Goal: Information Seeking & Learning: Learn about a topic

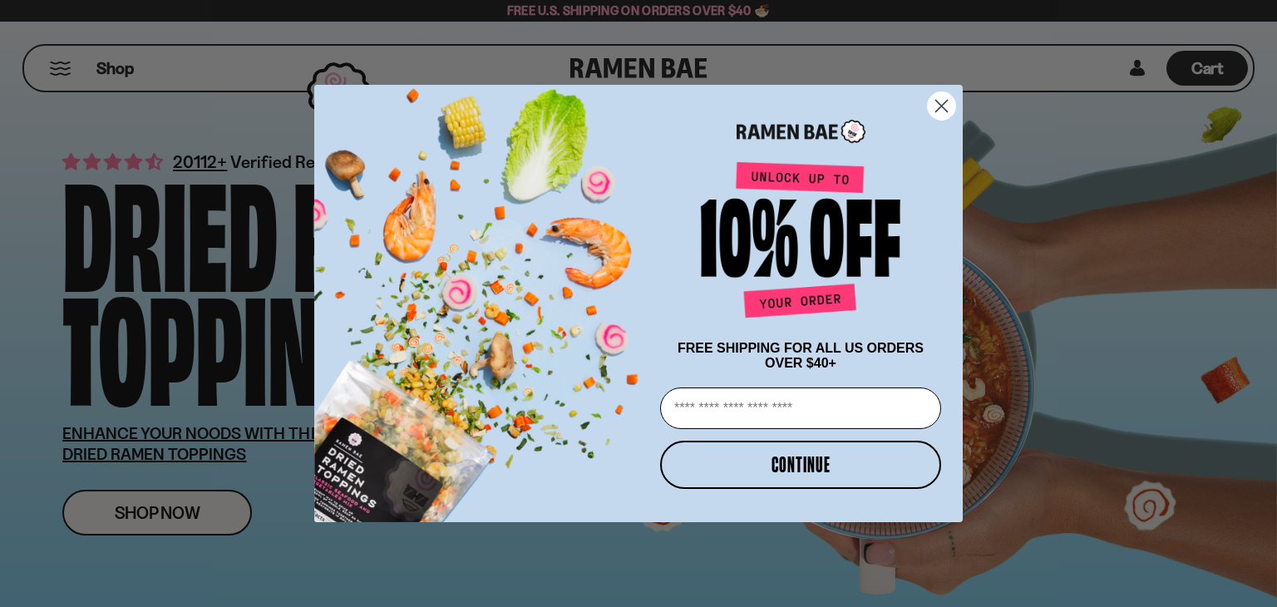
click at [943, 130] on div "POPUP Form" at bounding box center [800, 127] width 291 height 52
click at [939, 96] on circle "Close dialog" at bounding box center [941, 105] width 27 height 27
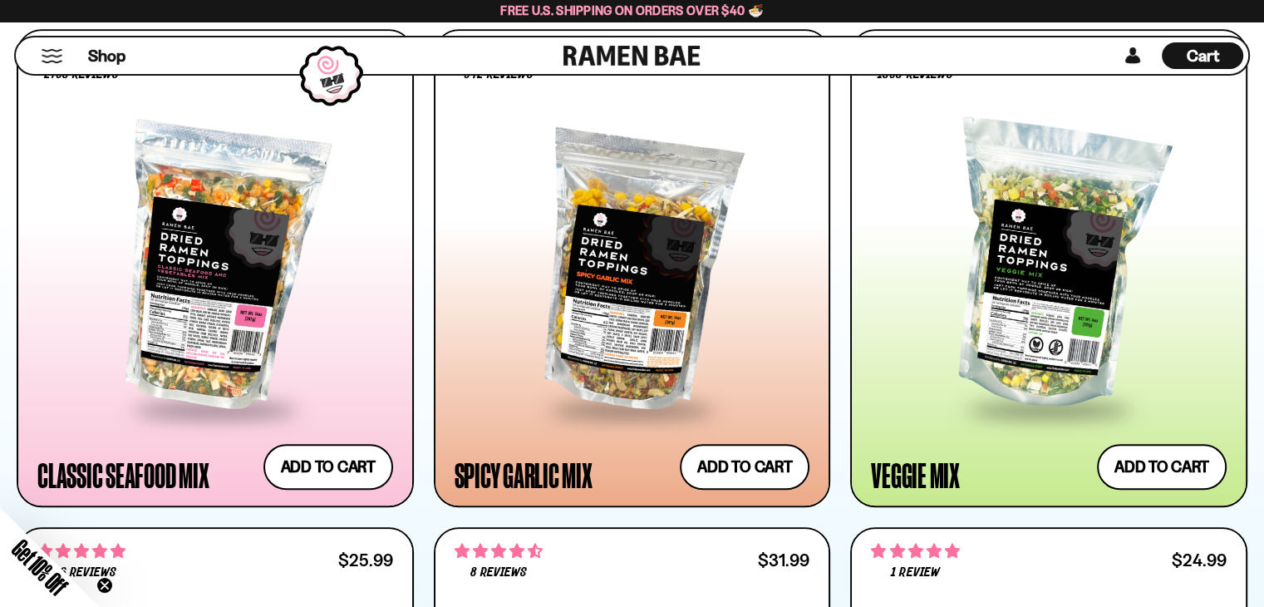
scroll to position [870, 0]
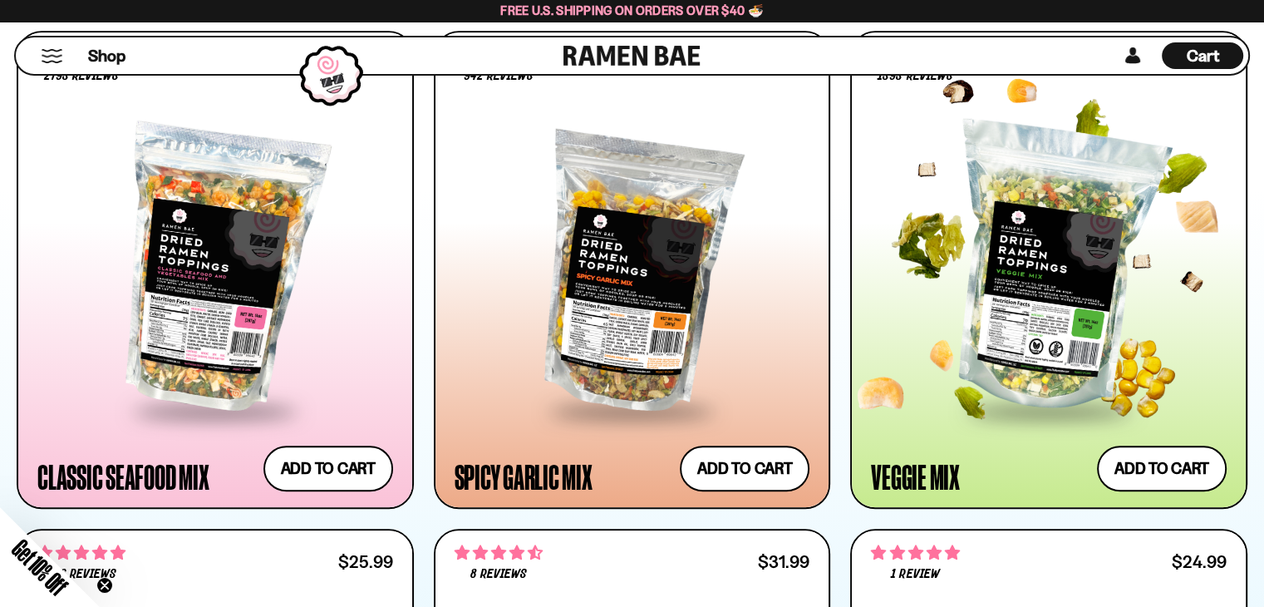
click at [1060, 316] on div at bounding box center [1049, 268] width 356 height 279
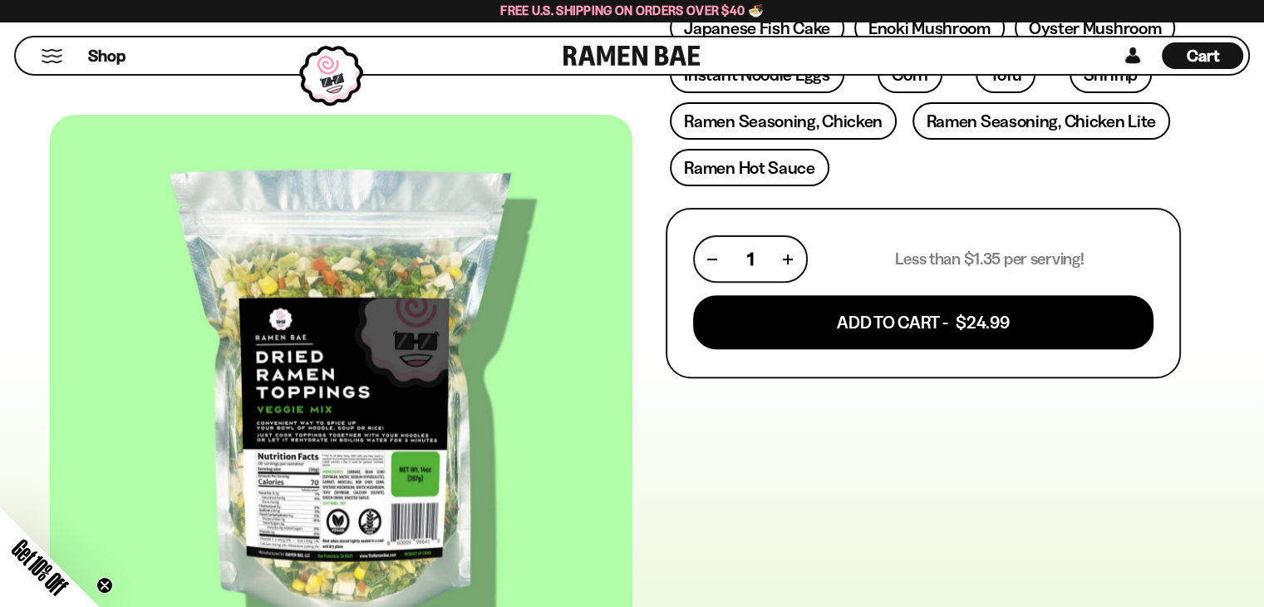
scroll to position [545, 0]
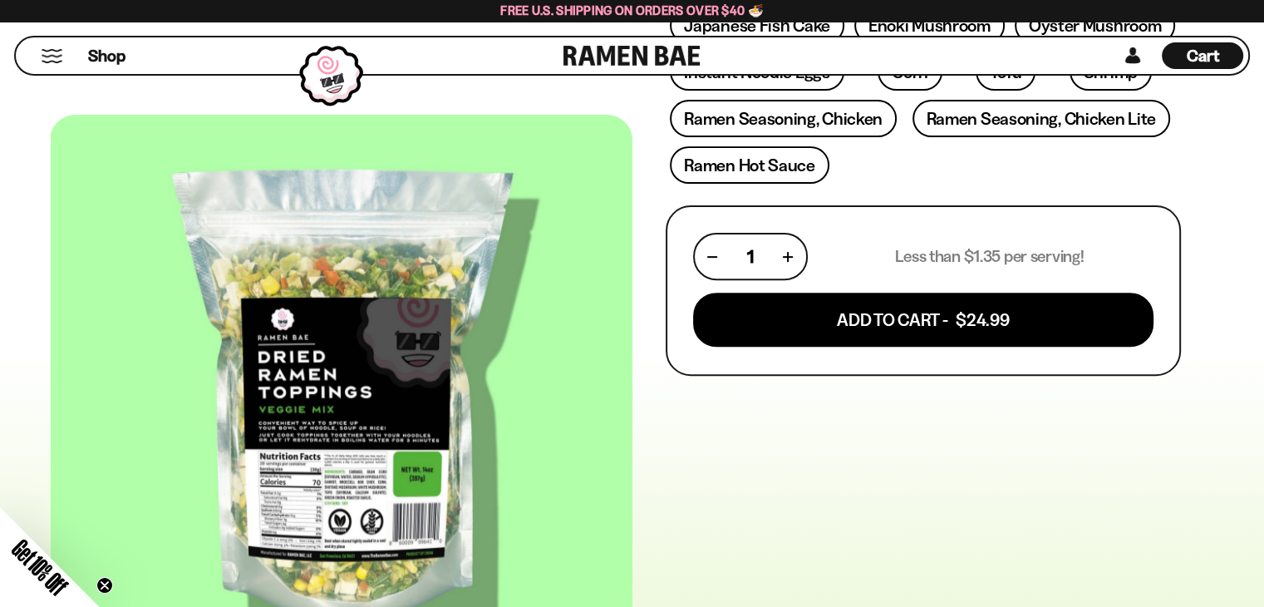
click at [404, 416] on div at bounding box center [342, 399] width 583 height 568
click at [382, 428] on div at bounding box center [341, 399] width 583 height 568
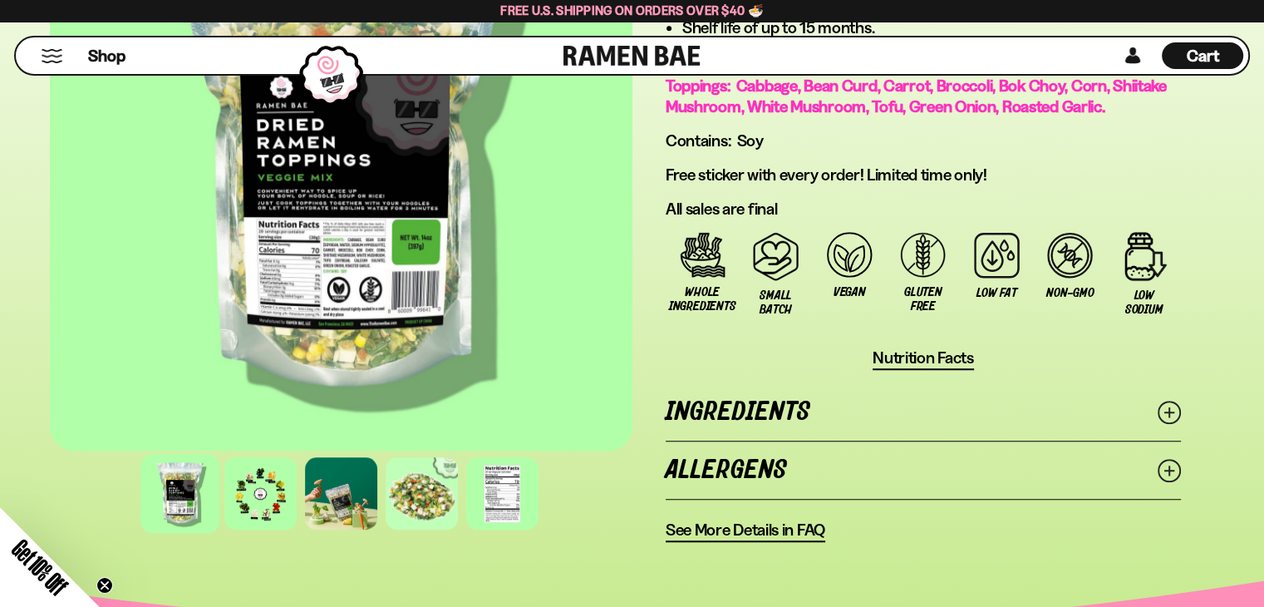
scroll to position [1159, 0]
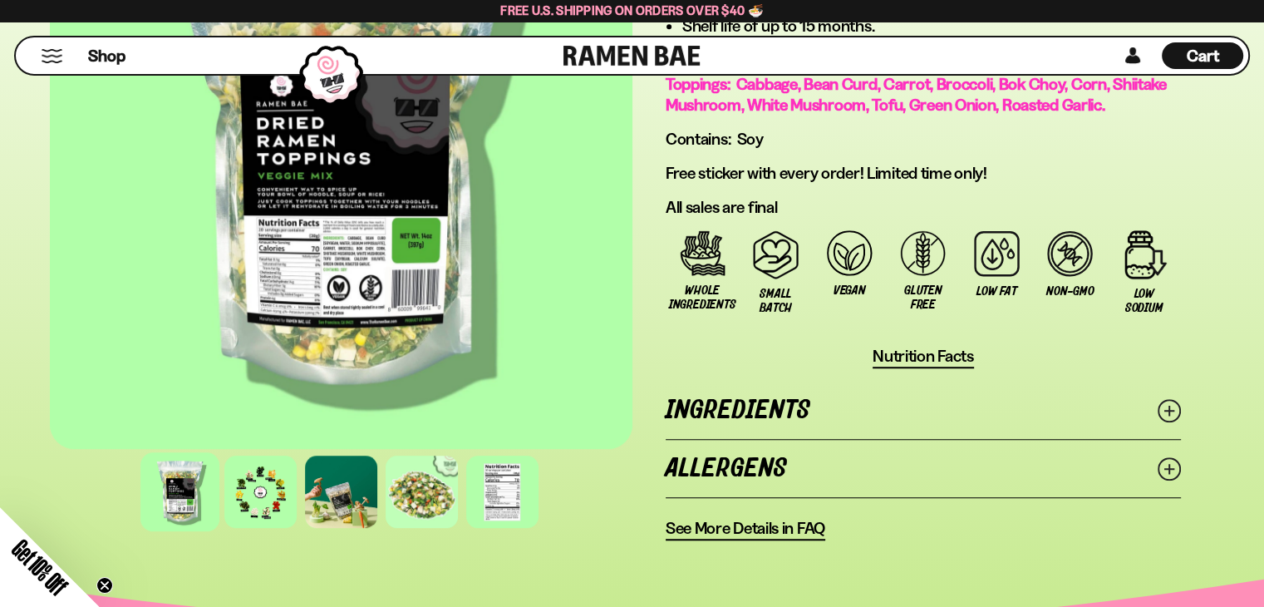
click at [1174, 403] on icon at bounding box center [1169, 410] width 23 height 23
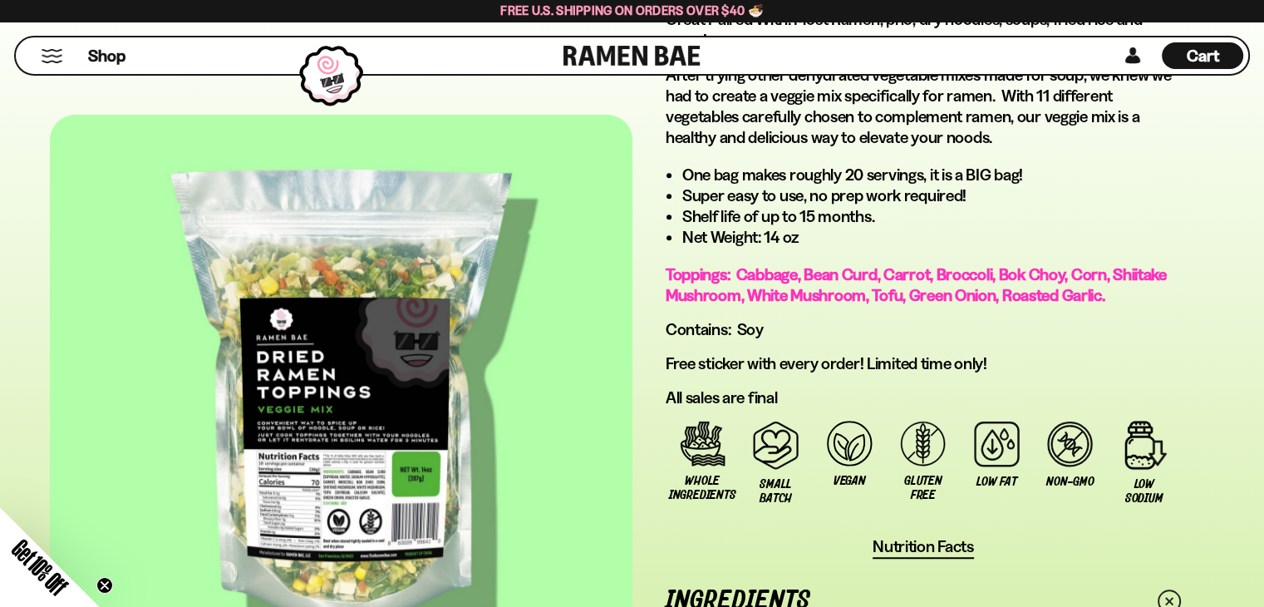
scroll to position [1470, 0]
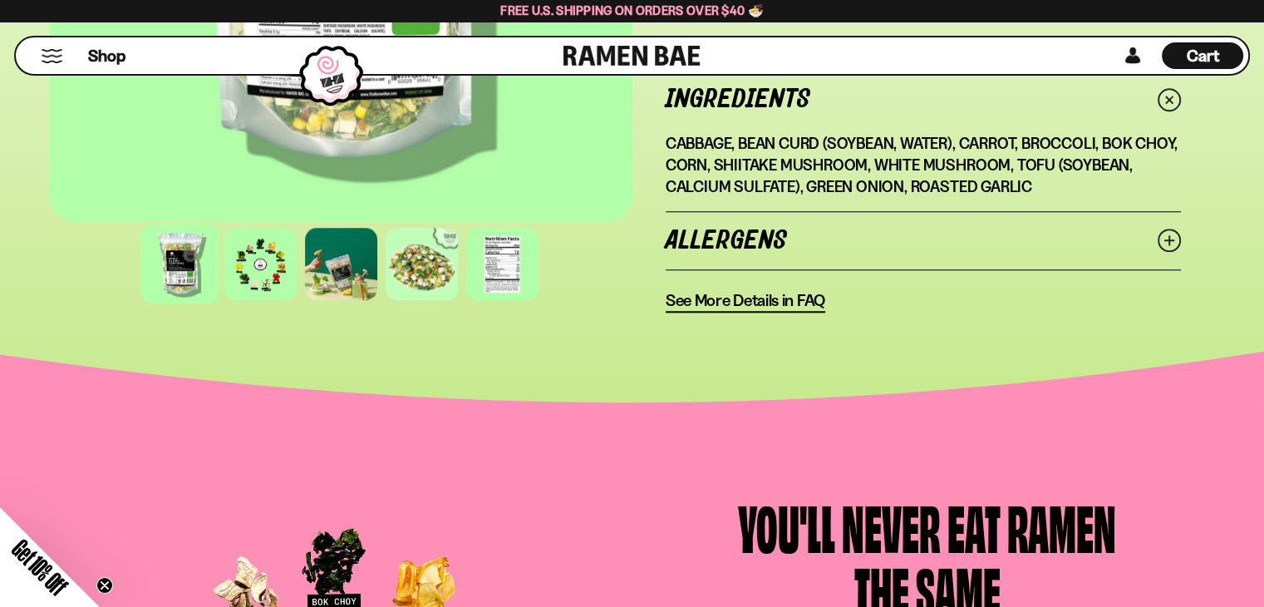
click at [815, 290] on span "See More Details in FAQ" at bounding box center [746, 300] width 160 height 21
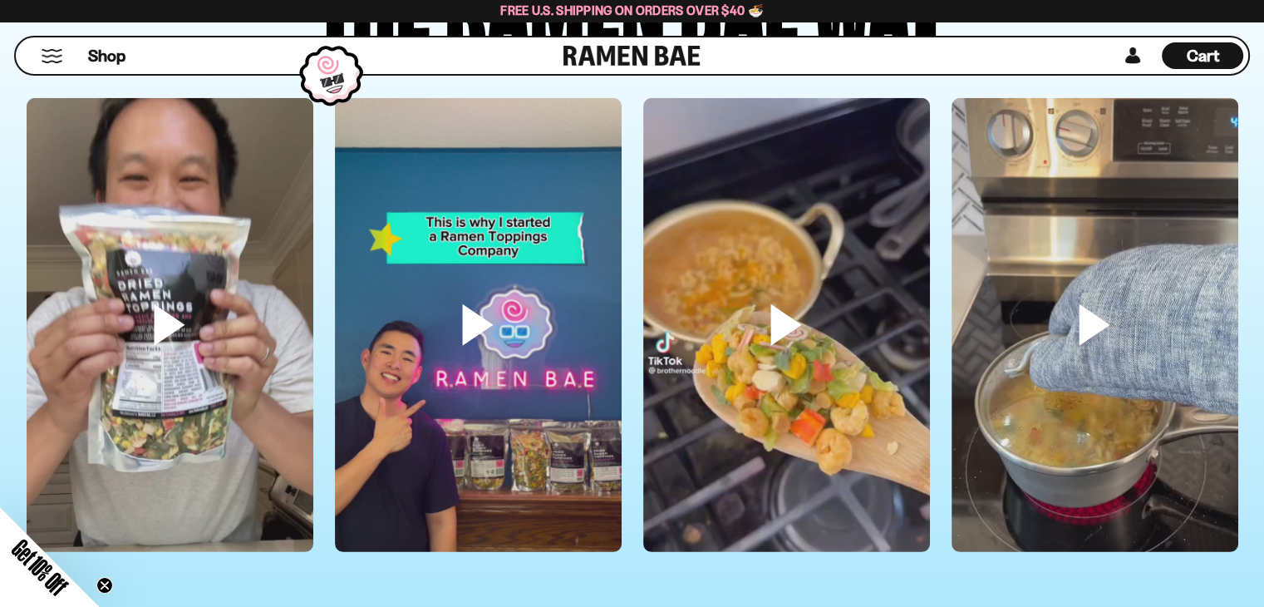
scroll to position [4775, 0]
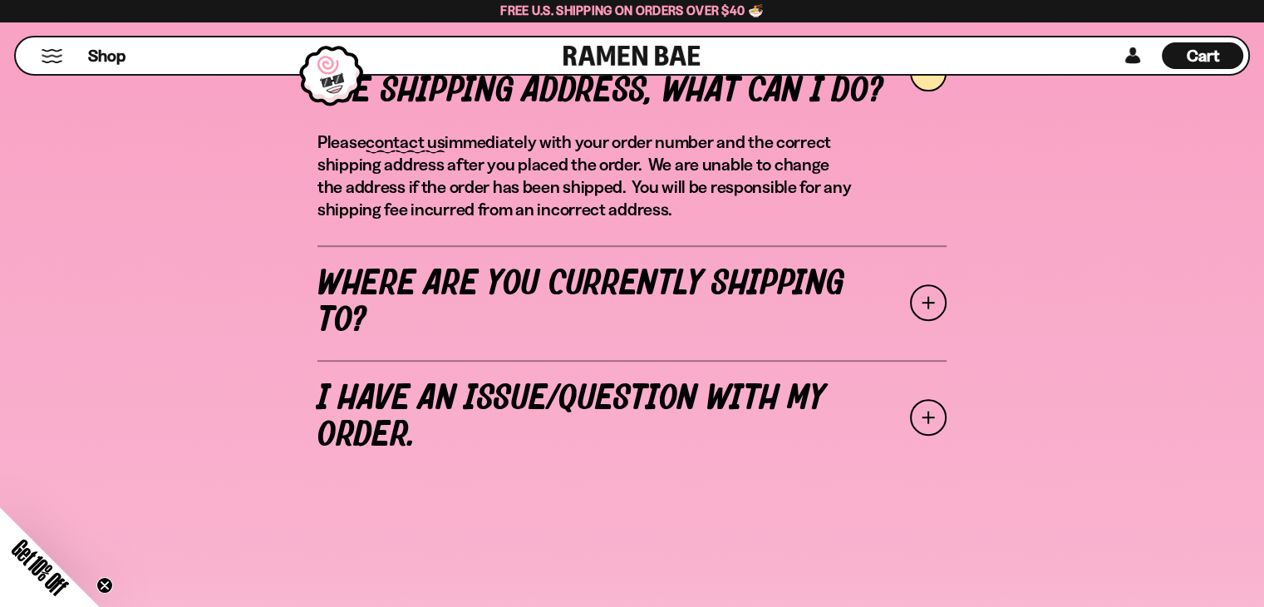
scroll to position [678, 0]
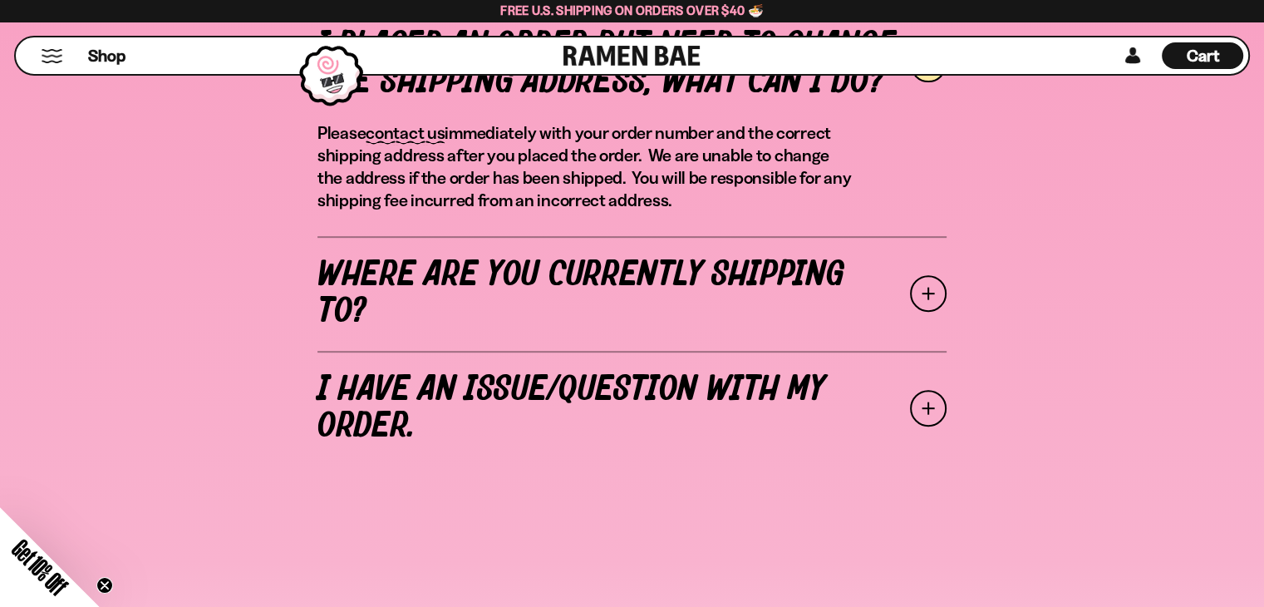
click at [938, 293] on span at bounding box center [928, 293] width 37 height 37
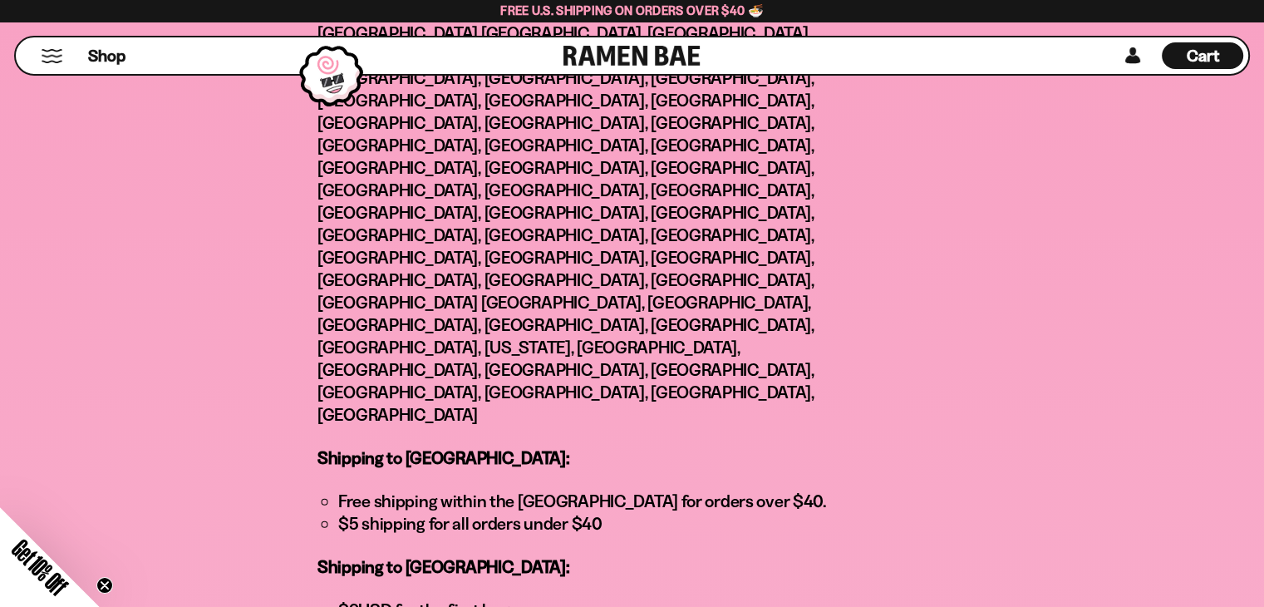
scroll to position [961, 0]
